Goal: Task Accomplishment & Management: Use online tool/utility

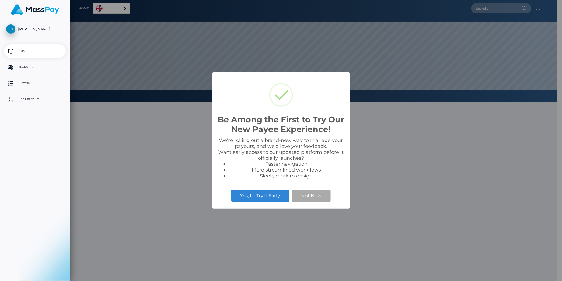
scroll to position [102, 487]
select select
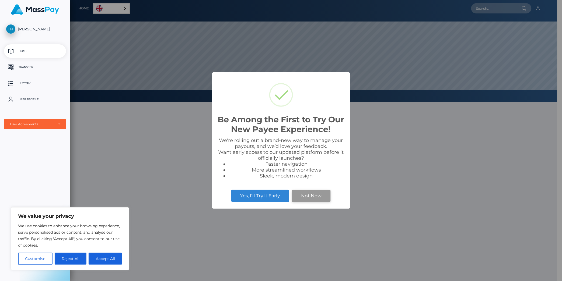
click at [318, 195] on button "Not Now" at bounding box center [311, 196] width 39 height 12
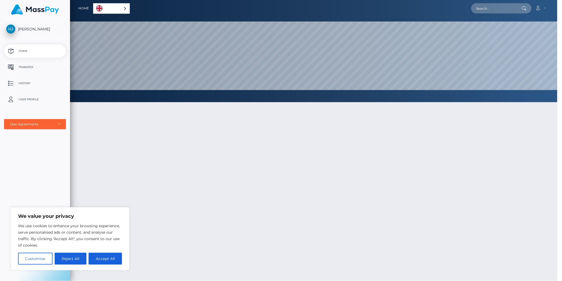
scroll to position [102, 492]
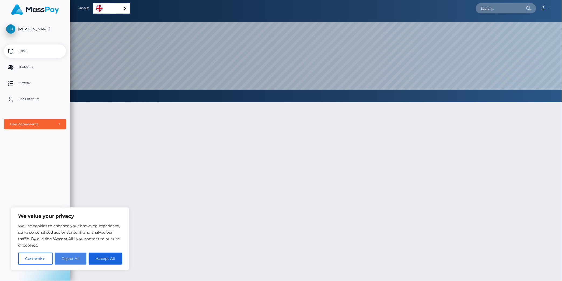
click at [63, 259] on button "Reject All" at bounding box center [71, 259] width 32 height 12
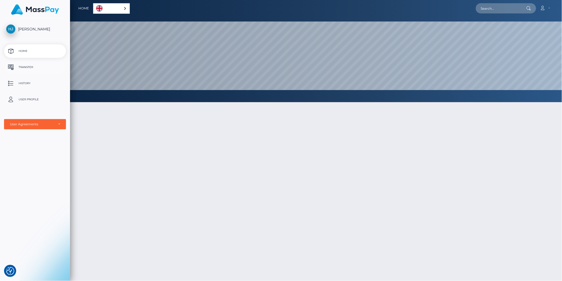
click at [34, 67] on p "Transfer" at bounding box center [35, 67] width 58 height 8
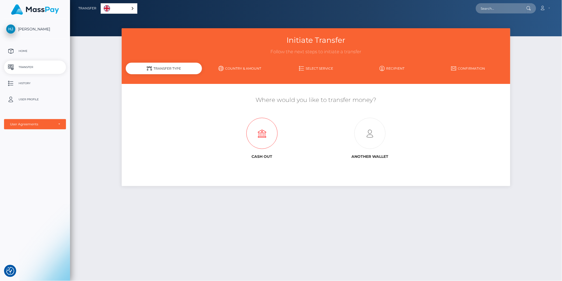
click at [271, 135] on icon at bounding box center [262, 133] width 108 height 31
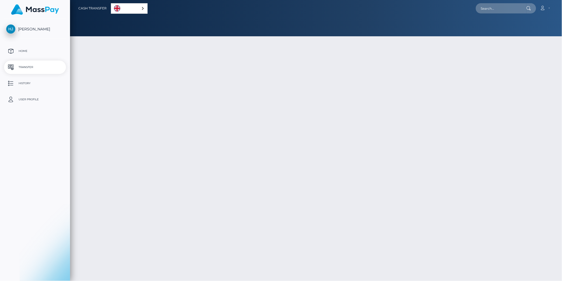
select select
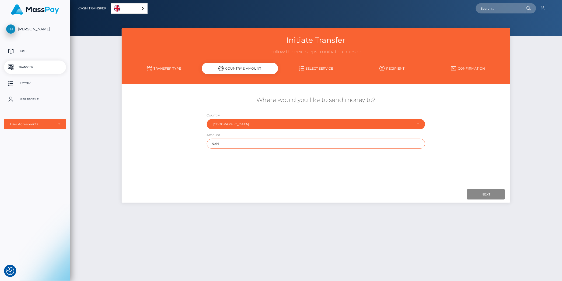
click at [241, 144] on input "NaN" at bounding box center [316, 144] width 218 height 10
drag, startPoint x: 319, startPoint y: 143, endPoint x: 205, endPoint y: 142, distance: 113.7
click at [201, 143] on div "Where would you like to send money to? Country Abkhazia Afghanistan Albania Alg…" at bounding box center [316, 122] width 389 height 58
click at [330, 66] on link "Select Service" at bounding box center [316, 68] width 76 height 9
click at [484, 193] on input "Next" at bounding box center [486, 195] width 38 height 10
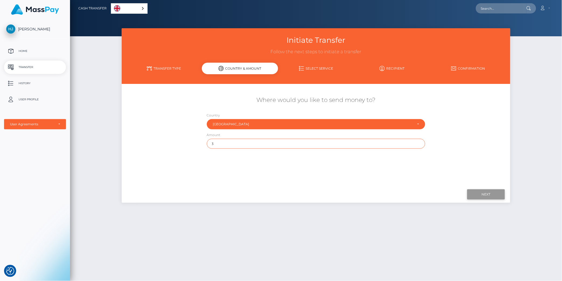
type input "3"
click at [490, 197] on input "Next" at bounding box center [486, 195] width 38 height 10
click at [314, 73] on link "Select Service" at bounding box center [316, 68] width 76 height 9
click at [394, 67] on link "Recipient" at bounding box center [392, 68] width 76 height 9
